Goal: Register for event/course

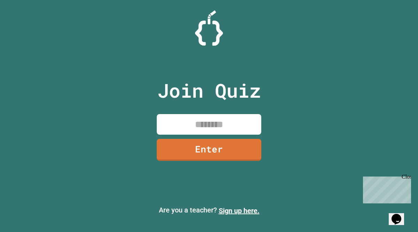
click at [220, 127] on input at bounding box center [209, 124] width 105 height 21
click at [217, 154] on link "Enter" at bounding box center [209, 148] width 103 height 23
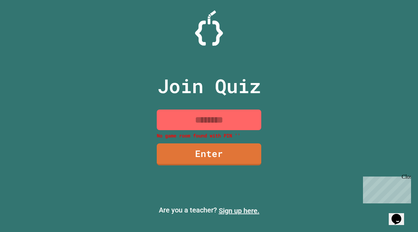
click at [247, 210] on link "Sign up here." at bounding box center [239, 210] width 41 height 8
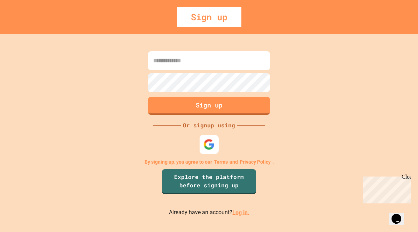
click at [211, 143] on img at bounding box center [210, 144] width 12 height 12
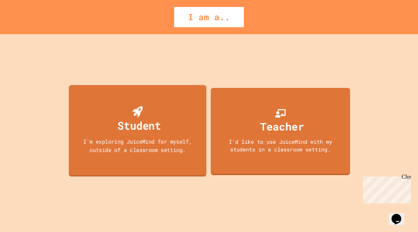
click at [165, 130] on div "Student I'm exploring JuiceMind for myself, outside of a classroom setting." at bounding box center [138, 131] width 138 height 92
